Goal: Information Seeking & Learning: Learn about a topic

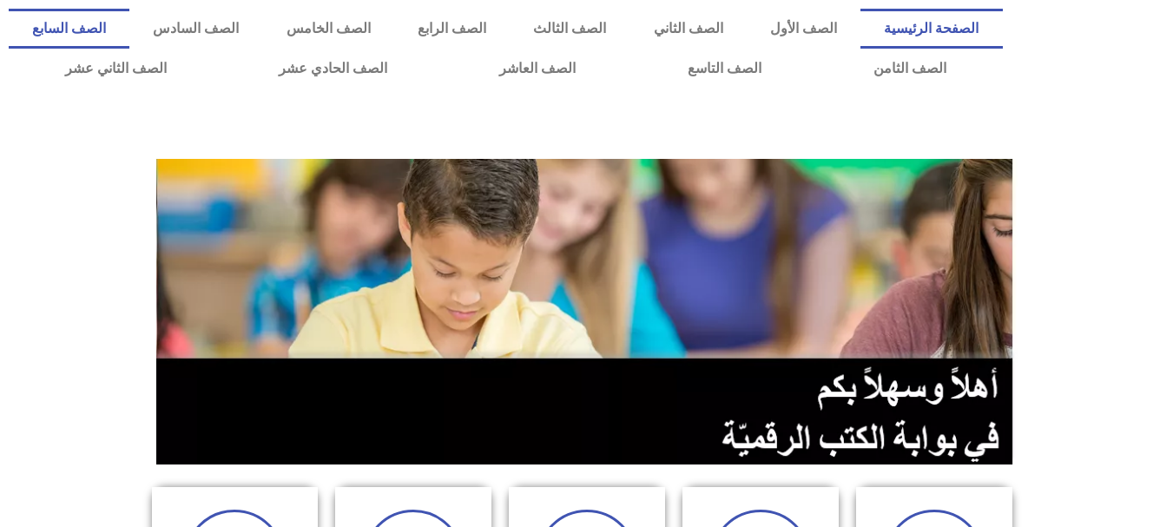
click at [129, 18] on link "الصف السابع" at bounding box center [69, 29] width 121 height 40
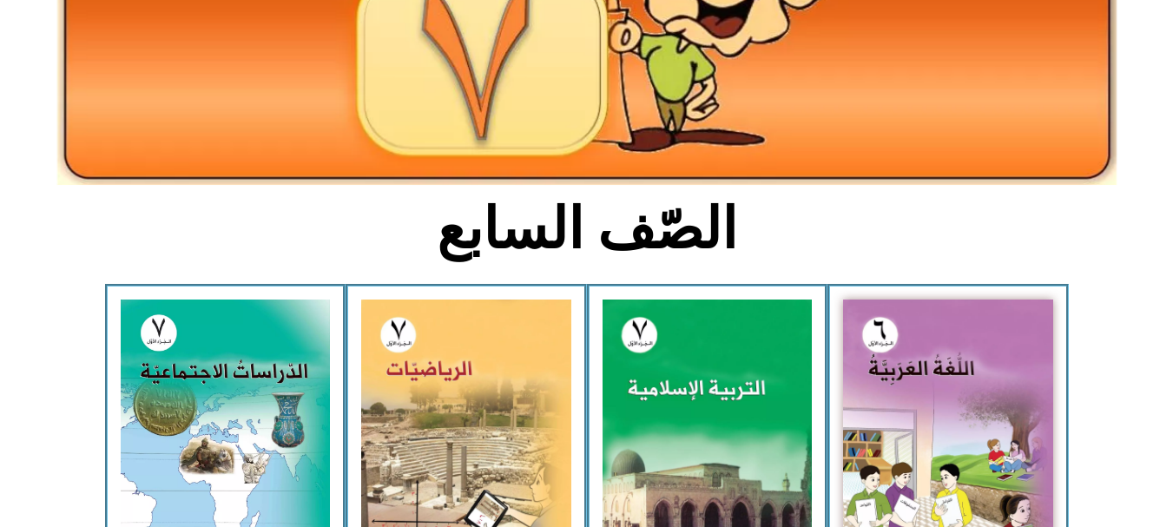
scroll to position [256, 0]
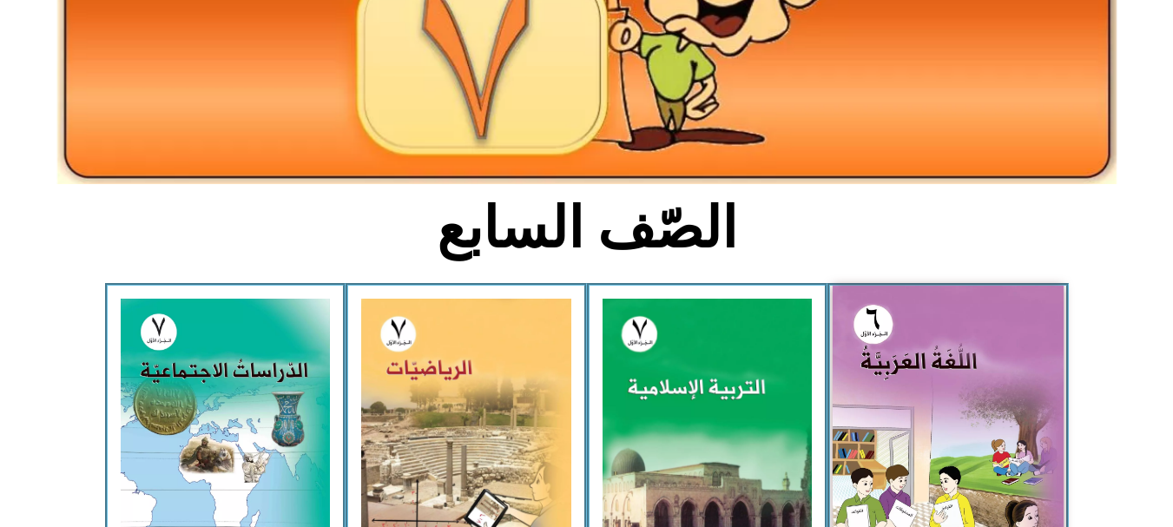
click at [949, 400] on img at bounding box center [947, 430] width 231 height 288
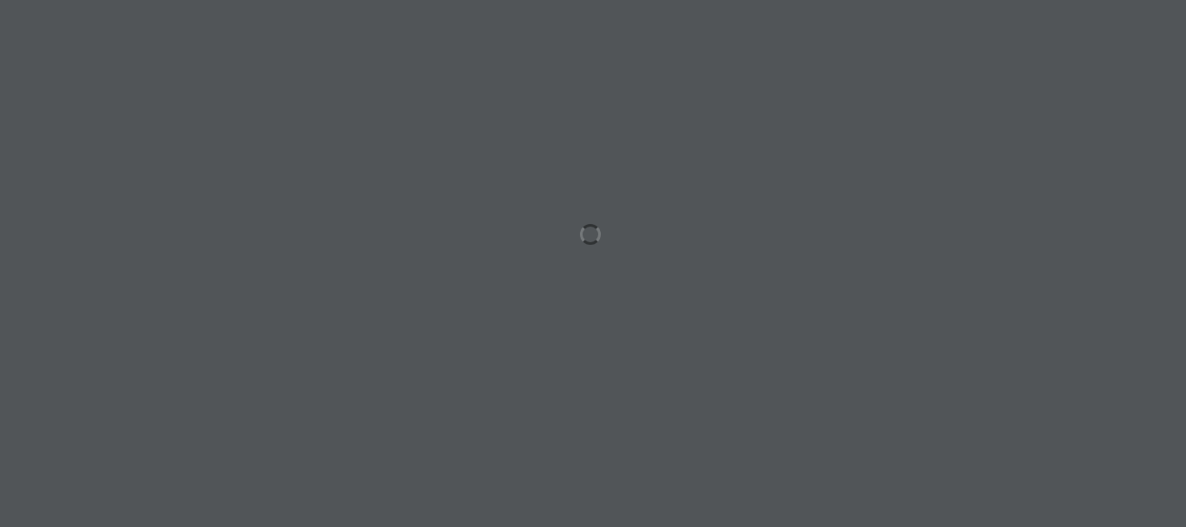
click at [570, 316] on div at bounding box center [593, 263] width 1186 height 527
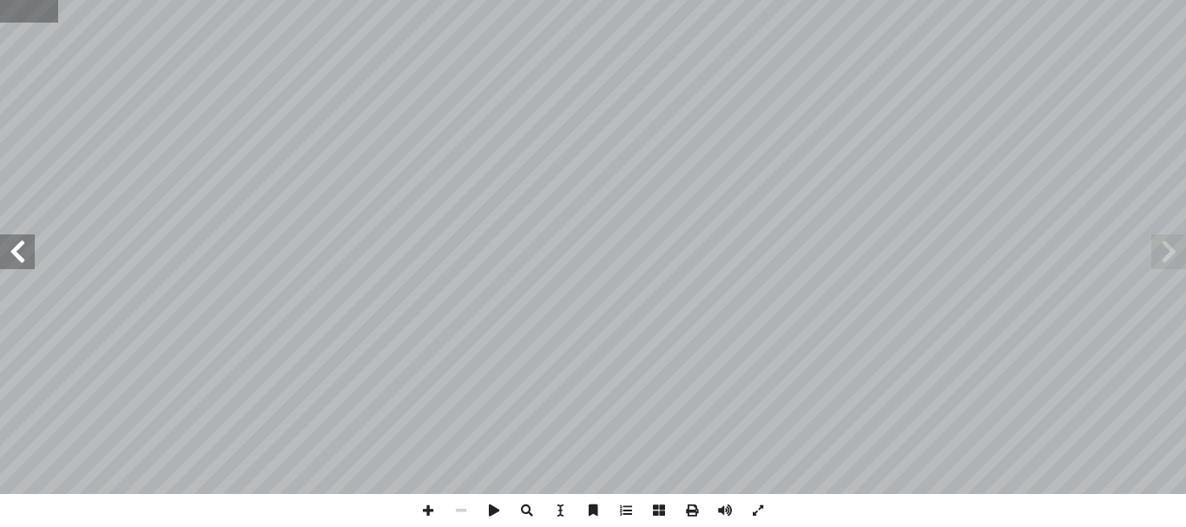
click at [17, 11] on input "text" at bounding box center [28, 11] width 57 height 23
type input "**"
click at [427, 509] on span at bounding box center [427, 510] width 33 height 33
click at [1173, 266] on span at bounding box center [1168, 251] width 35 height 35
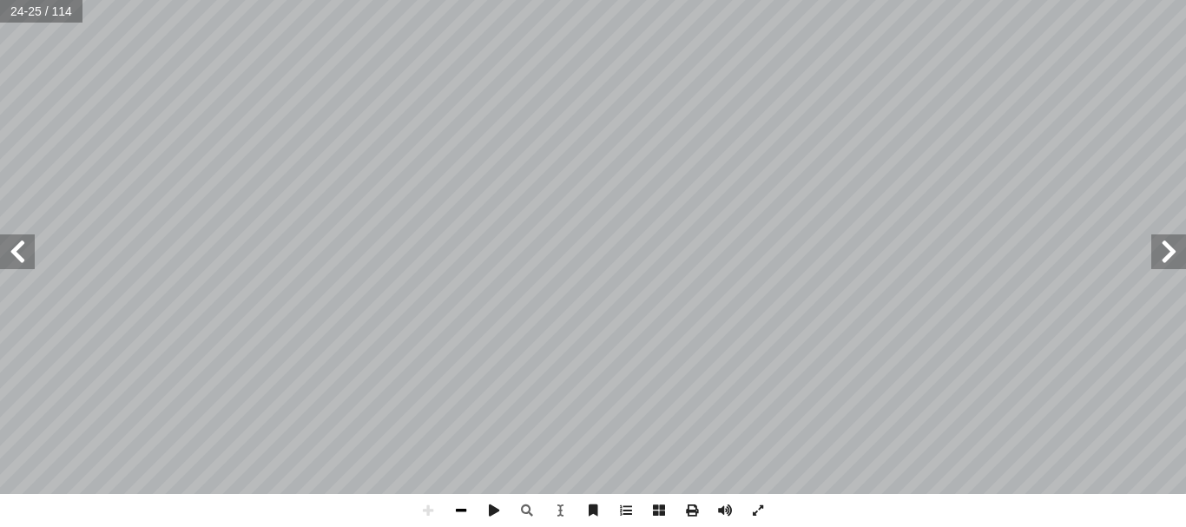
click at [459, 510] on span at bounding box center [460, 510] width 33 height 33
drag, startPoint x: 459, startPoint y: 510, endPoint x: 439, endPoint y: 496, distance: 24.3
click at [438, 495] on span at bounding box center [427, 510] width 33 height 33
click at [457, 509] on span at bounding box center [460, 510] width 33 height 33
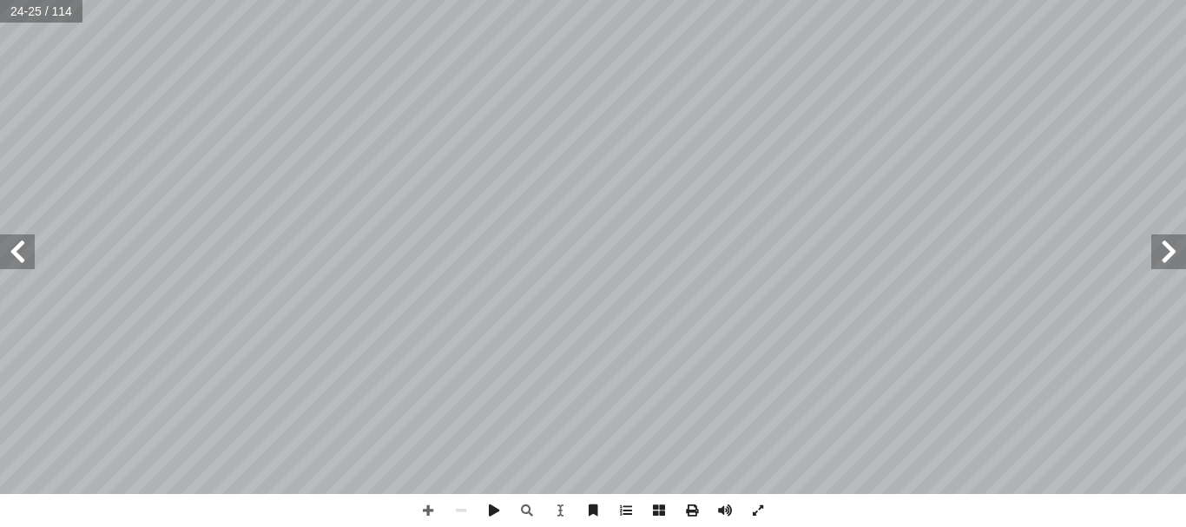
click at [1153, 257] on span at bounding box center [1168, 251] width 35 height 35
click at [419, 502] on span at bounding box center [427, 510] width 33 height 33
click at [428, 503] on span at bounding box center [427, 510] width 33 height 33
click at [589, 494] on div "١ 6 : َ و ُ ى ه َ يق ِ وس ُ م ْ ال َ ان َ س ْ ن ِ ٕ � ْ ا� َ م َ ه ْ ل � ي ا ِ …" at bounding box center [593, 263] width 1186 height 527
click at [588, 515] on div "١ 6 : َ و ُ ى ه َ يق ِ وس ُ م ْ ال َ ان َ س ْ ن ِ ٕ � ْ ا� َ م َ ه ْ ل � ي ا ِ …" at bounding box center [593, 263] width 1186 height 527
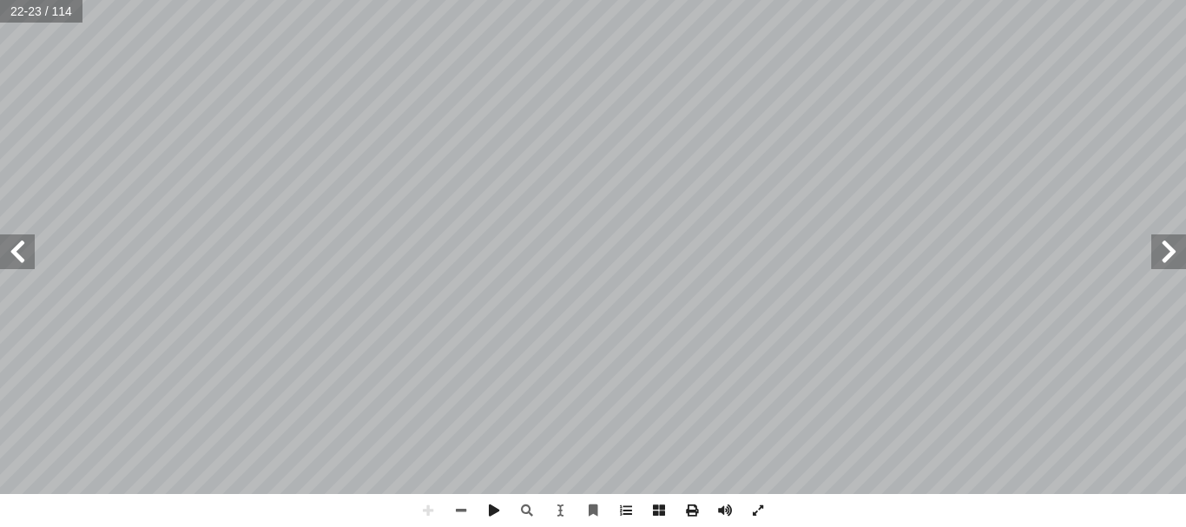
click at [648, 0] on html "الصفحة الرئيسية الصف الأول الصف الثاني الصف الثالث الصف الرابع الصف الخامس الصف…" at bounding box center [593, 79] width 1186 height 158
